Goal: Entertainment & Leisure: Consume media (video, audio)

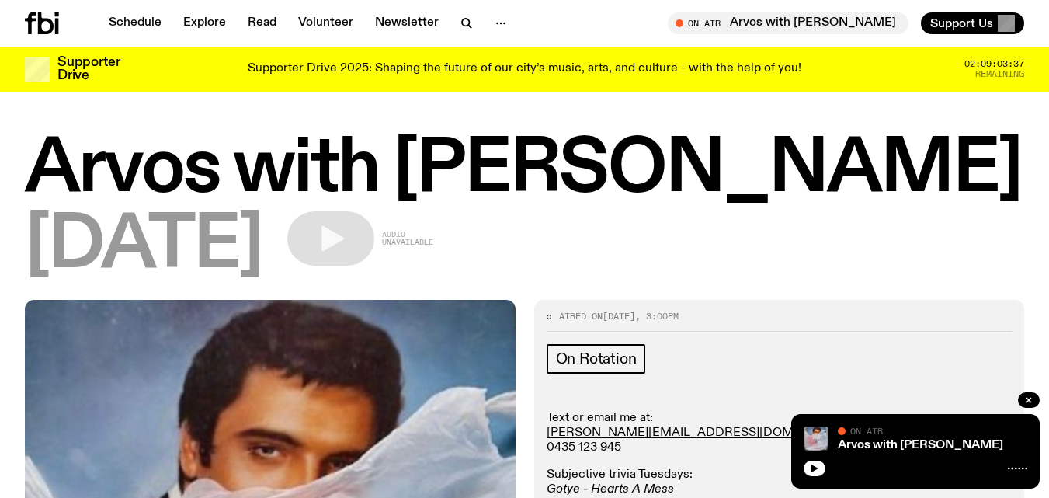
scroll to position [1314, 0]
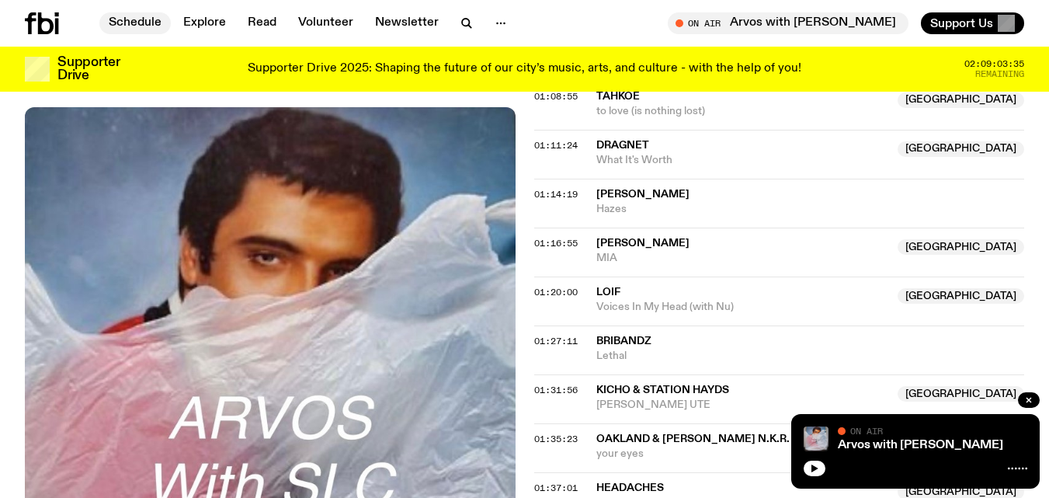
click at [136, 21] on link "Schedule" at bounding box center [134, 23] width 71 height 22
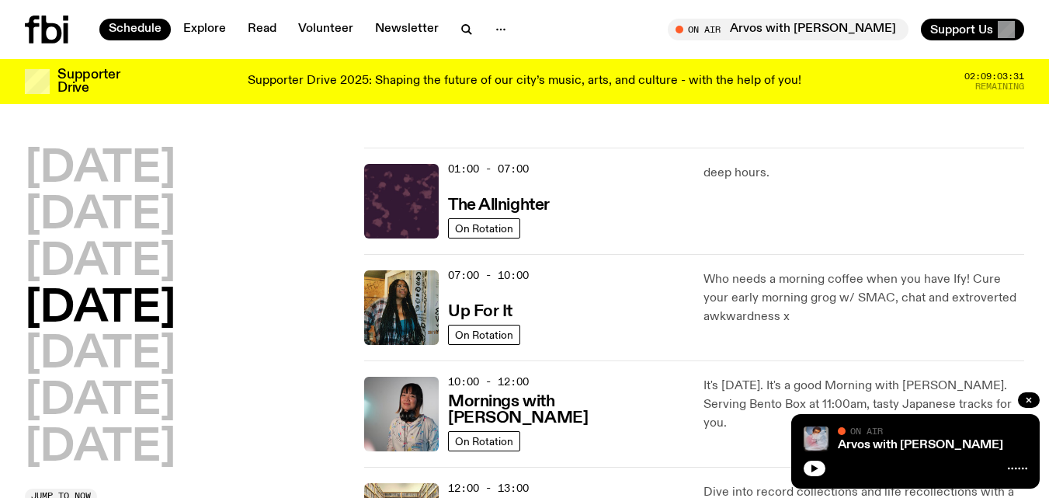
click at [106, 299] on h2 "[DATE]" at bounding box center [100, 308] width 151 height 43
click at [110, 306] on h2 "[DATE]" at bounding box center [100, 308] width 151 height 43
click at [168, 307] on h2 "[DATE]" at bounding box center [100, 308] width 151 height 43
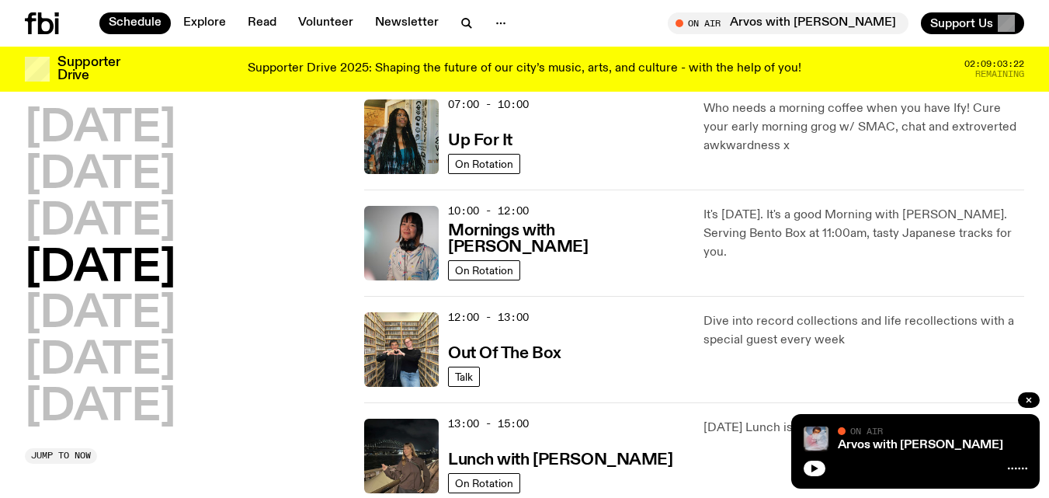
scroll to position [161, 0]
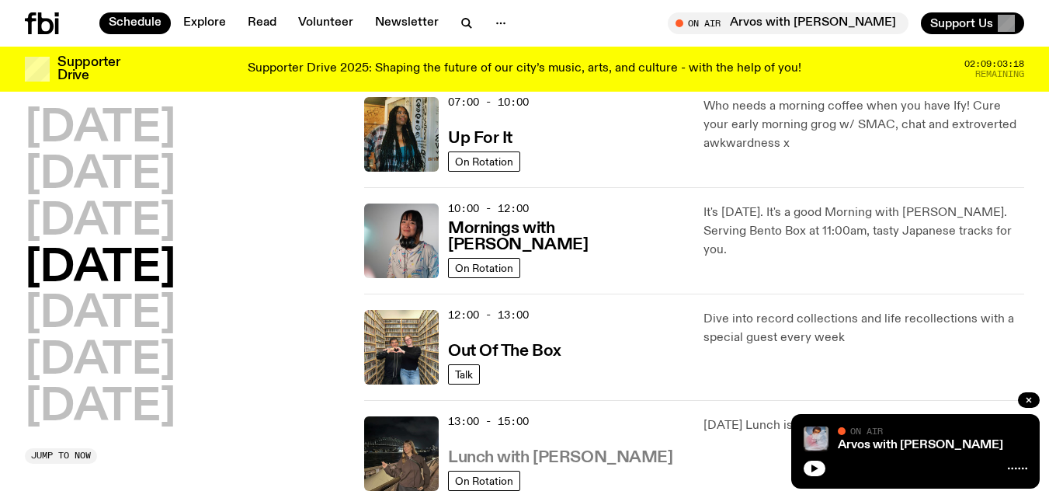
click at [526, 456] on h3 "Lunch with [PERSON_NAME]" at bounding box center [560, 458] width 224 height 16
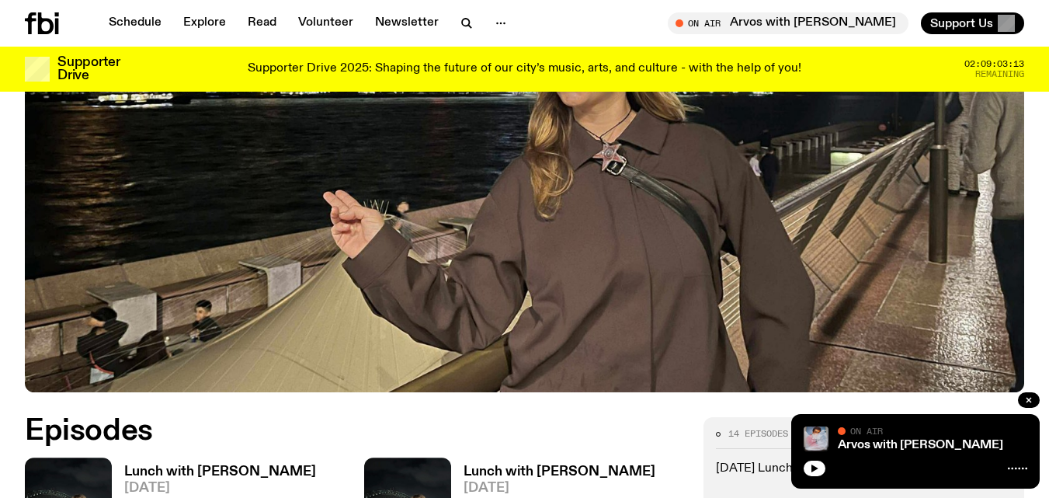
scroll to position [540, 0]
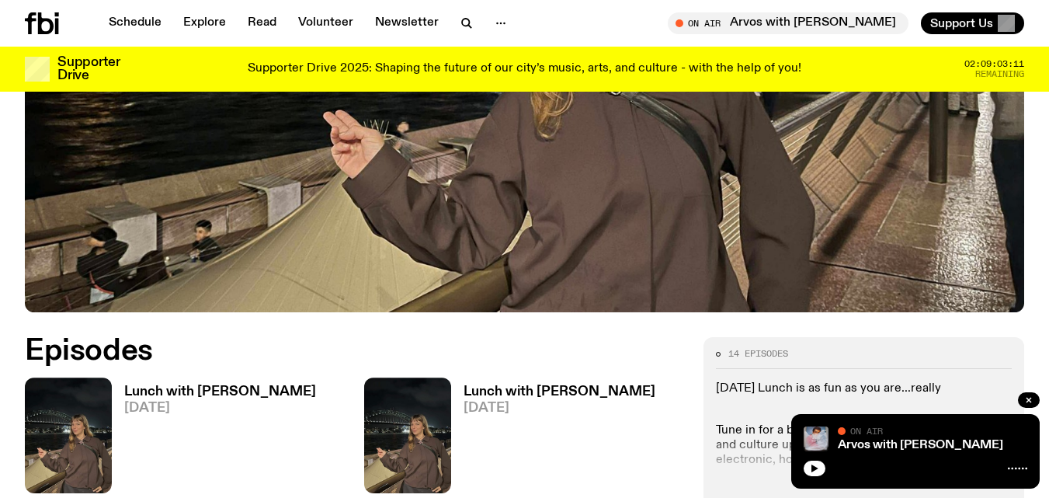
click at [62, 377] on img at bounding box center [68, 435] width 87 height 116
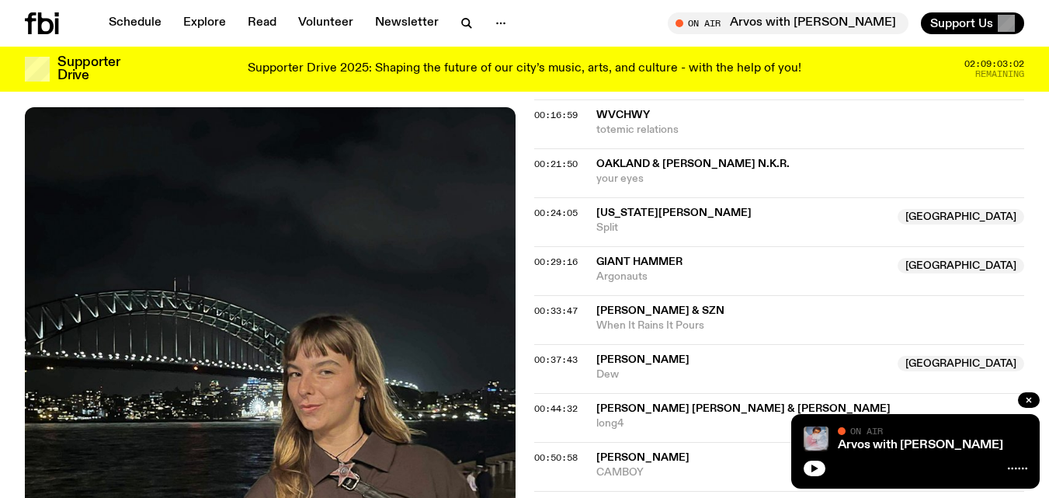
scroll to position [853, 0]
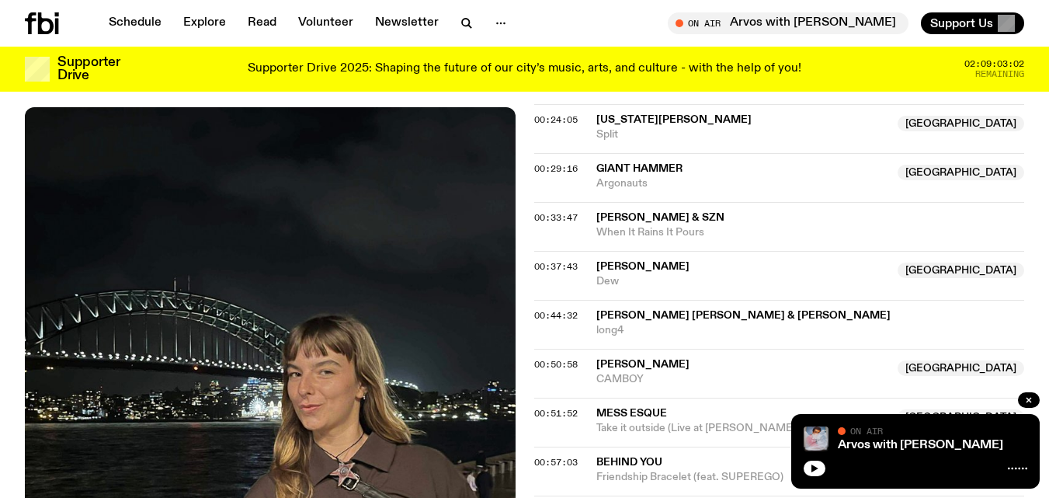
click at [196, 384] on img at bounding box center [270, 433] width 491 height 653
click at [1026, 402] on icon "button" at bounding box center [1028, 399] width 9 height 9
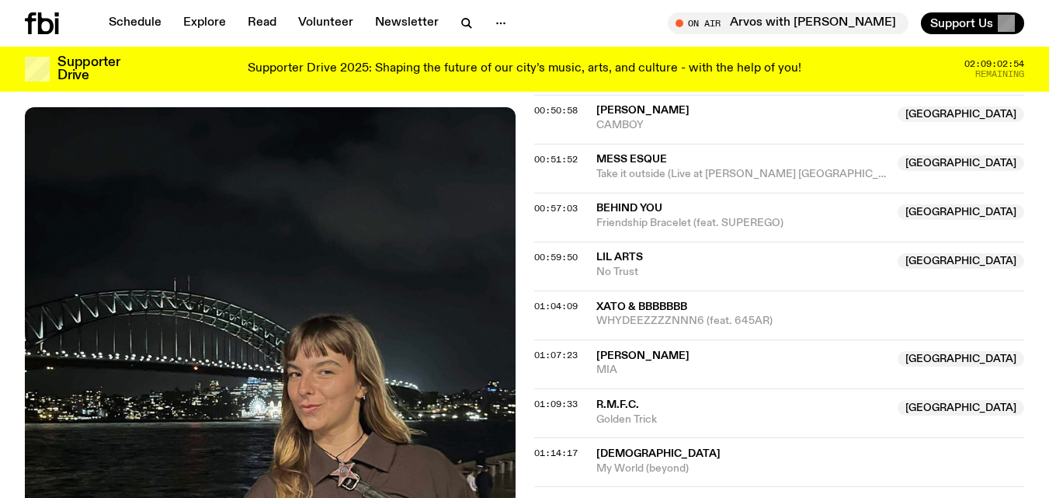
scroll to position [1143, 0]
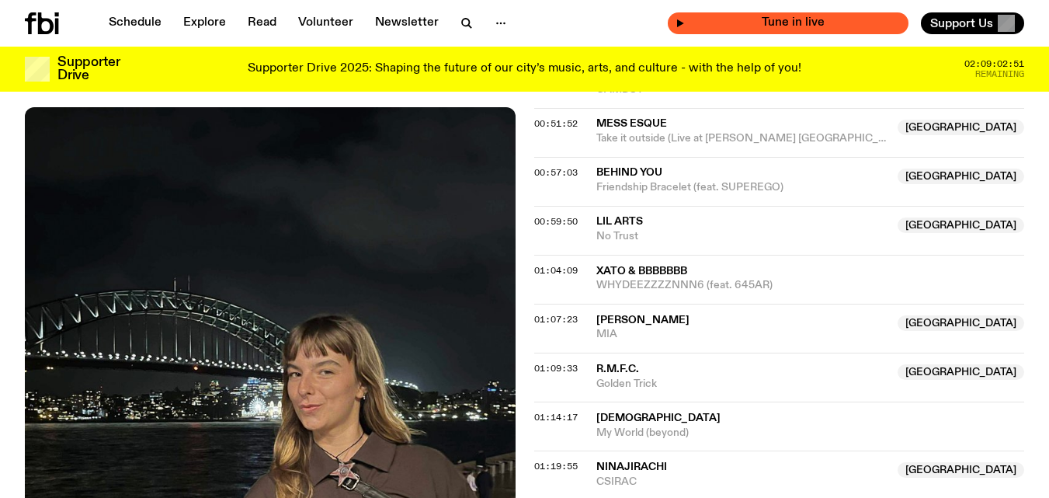
click at [716, 20] on span "Tune in live" at bounding box center [793, 23] width 216 height 12
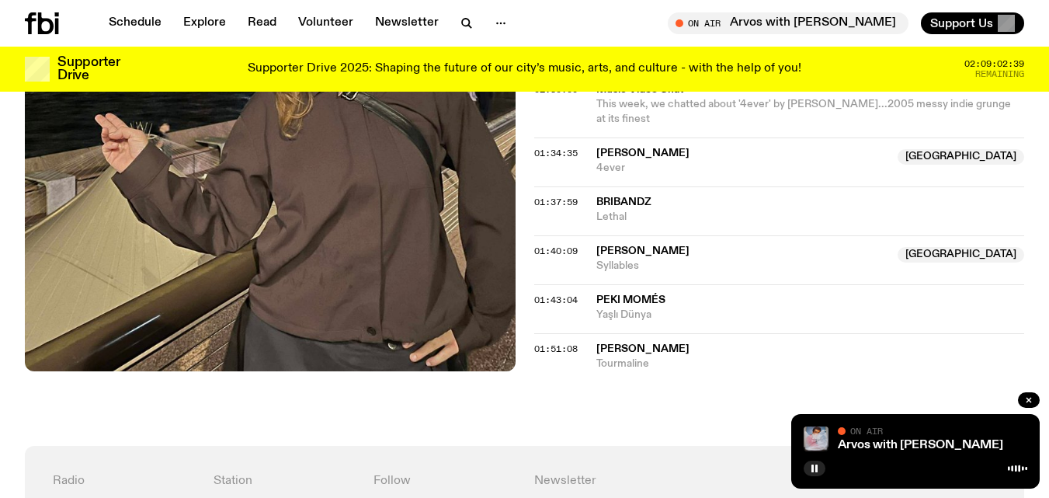
scroll to position [1668, 0]
click at [1022, 398] on button "button" at bounding box center [1029, 400] width 22 height 16
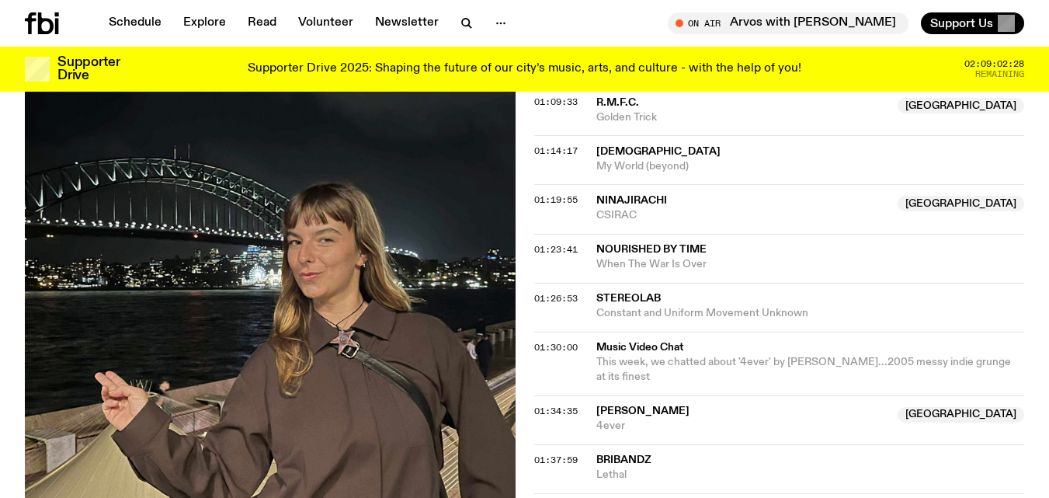
scroll to position [1369, 0]
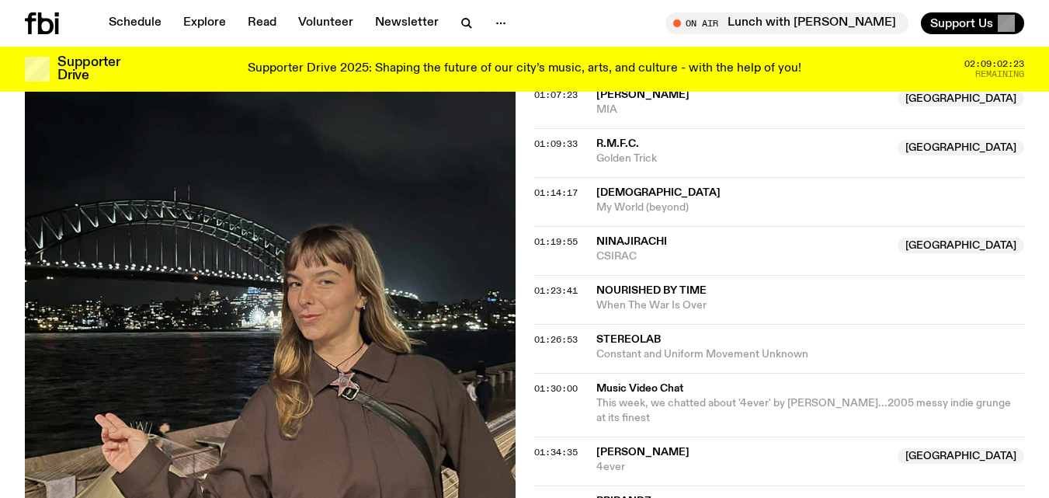
scroll to position [1369, 0]
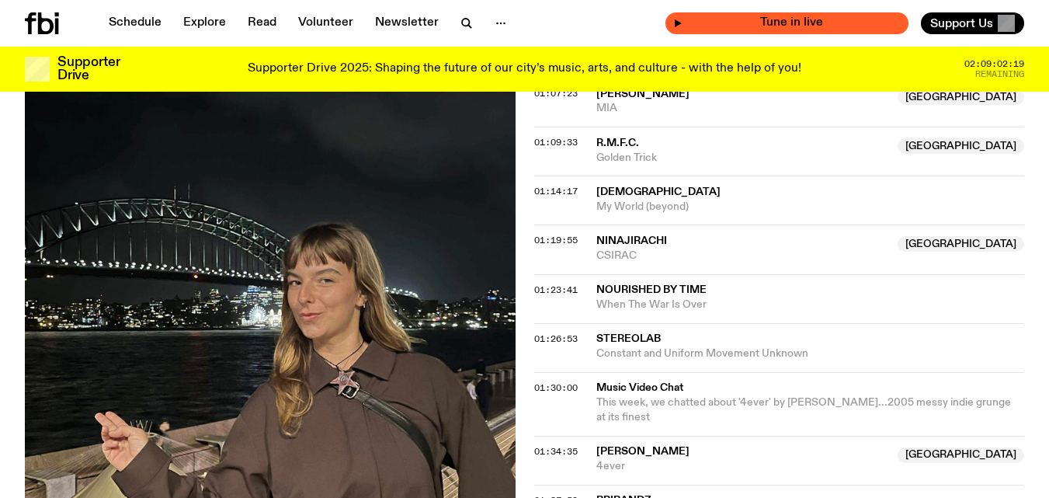
click at [774, 26] on span "Tune in live" at bounding box center [791, 23] width 218 height 12
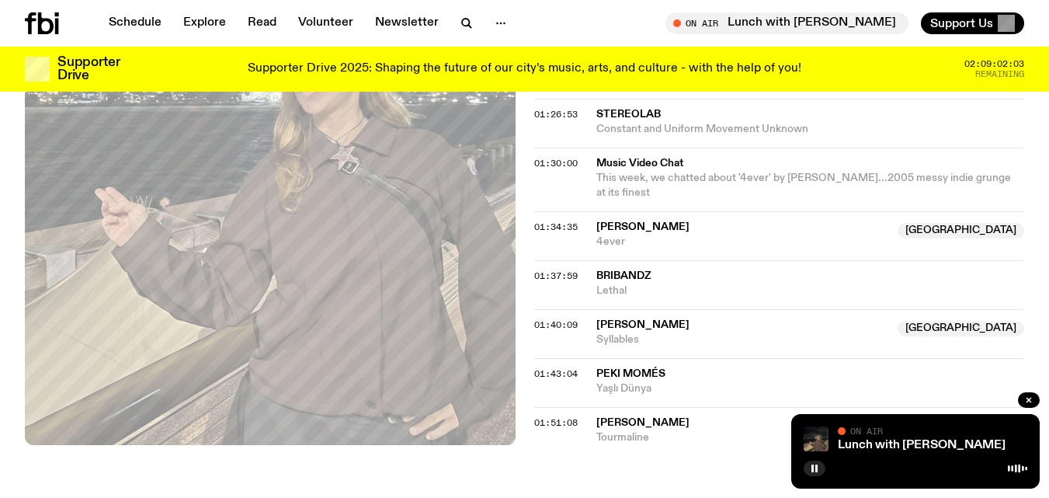
scroll to position [1596, 0]
